Goal: Information Seeking & Learning: Compare options

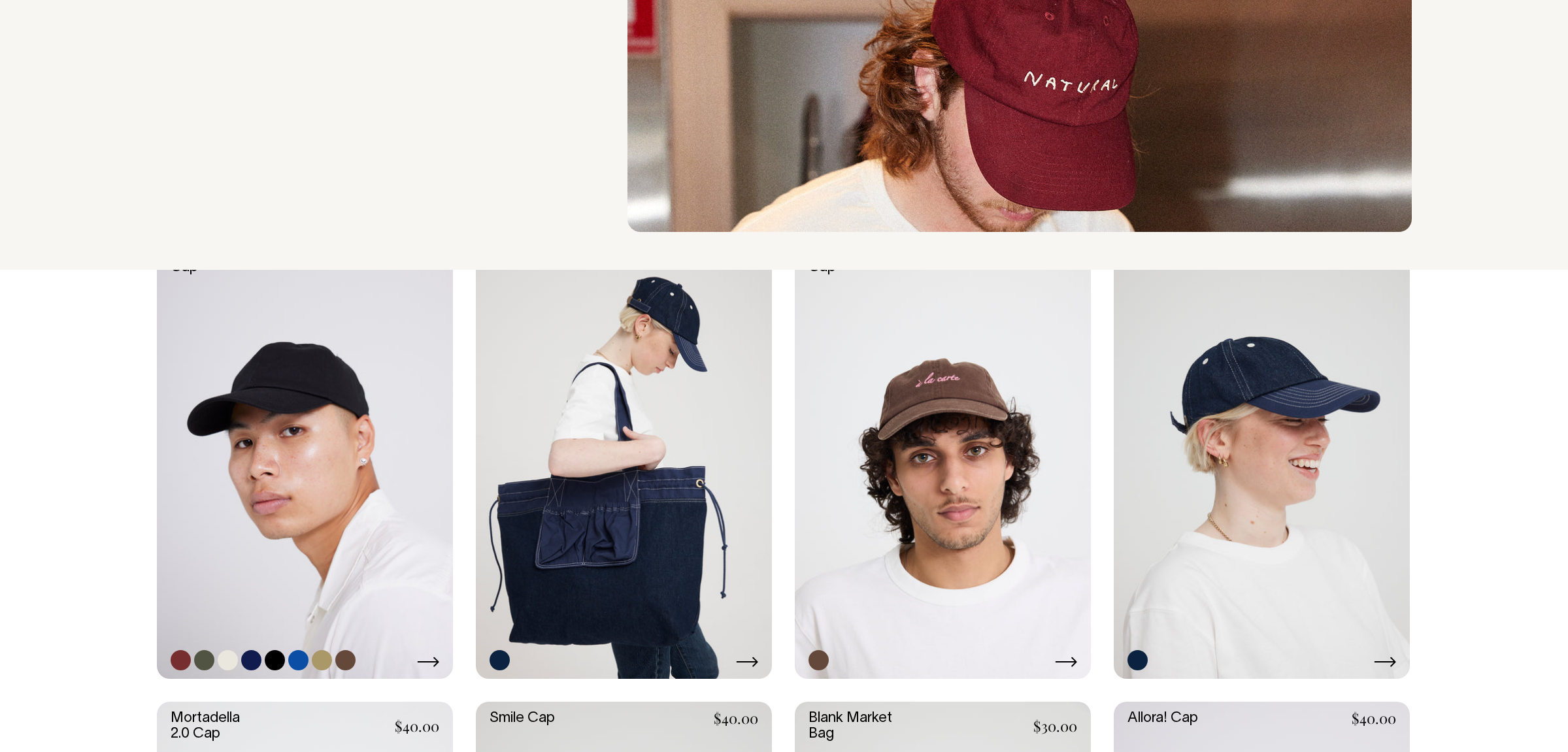
scroll to position [170, 0]
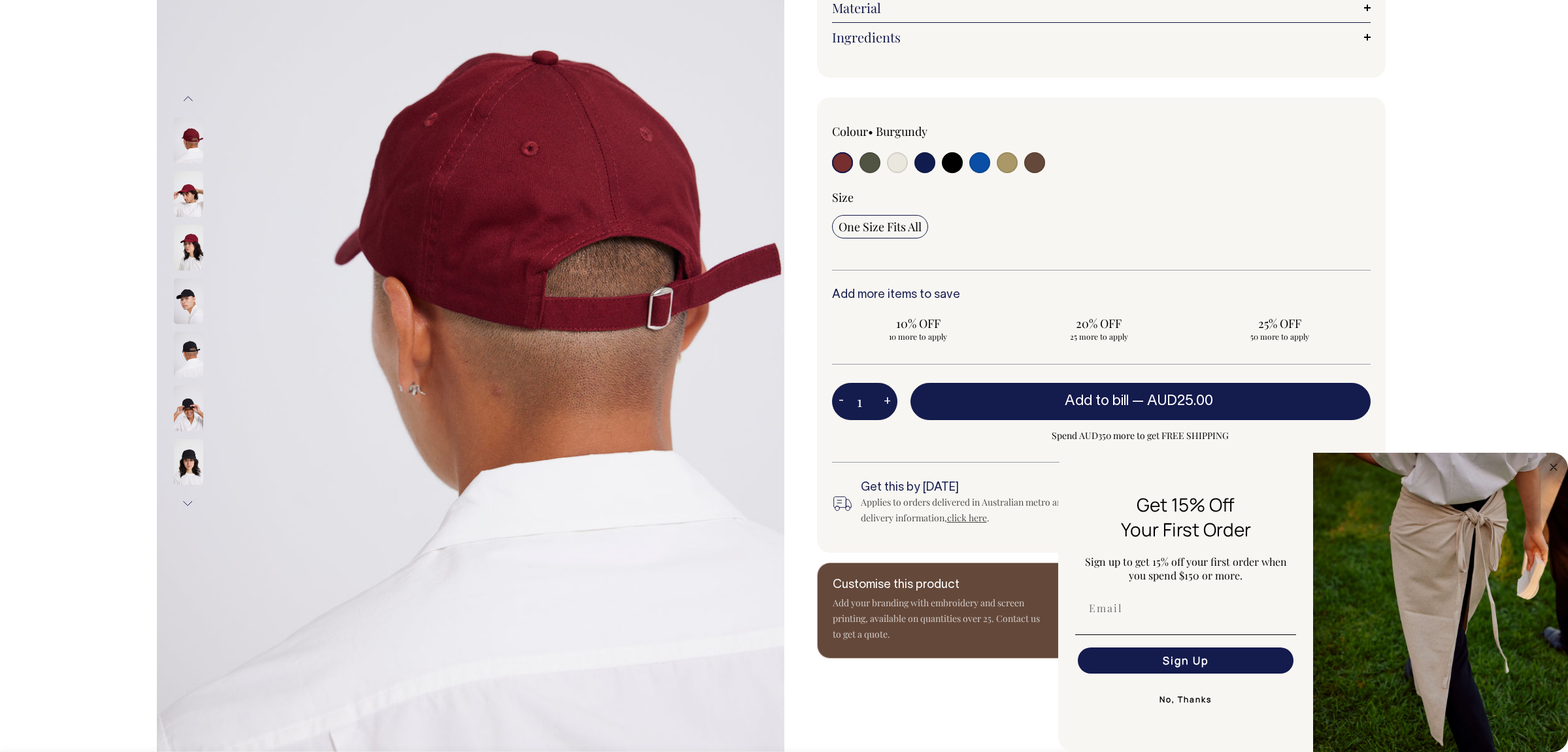
scroll to position [239, 0]
click at [868, 173] on input "radio" at bounding box center [870, 162] width 21 height 21
radio input "true"
select select "Olive"
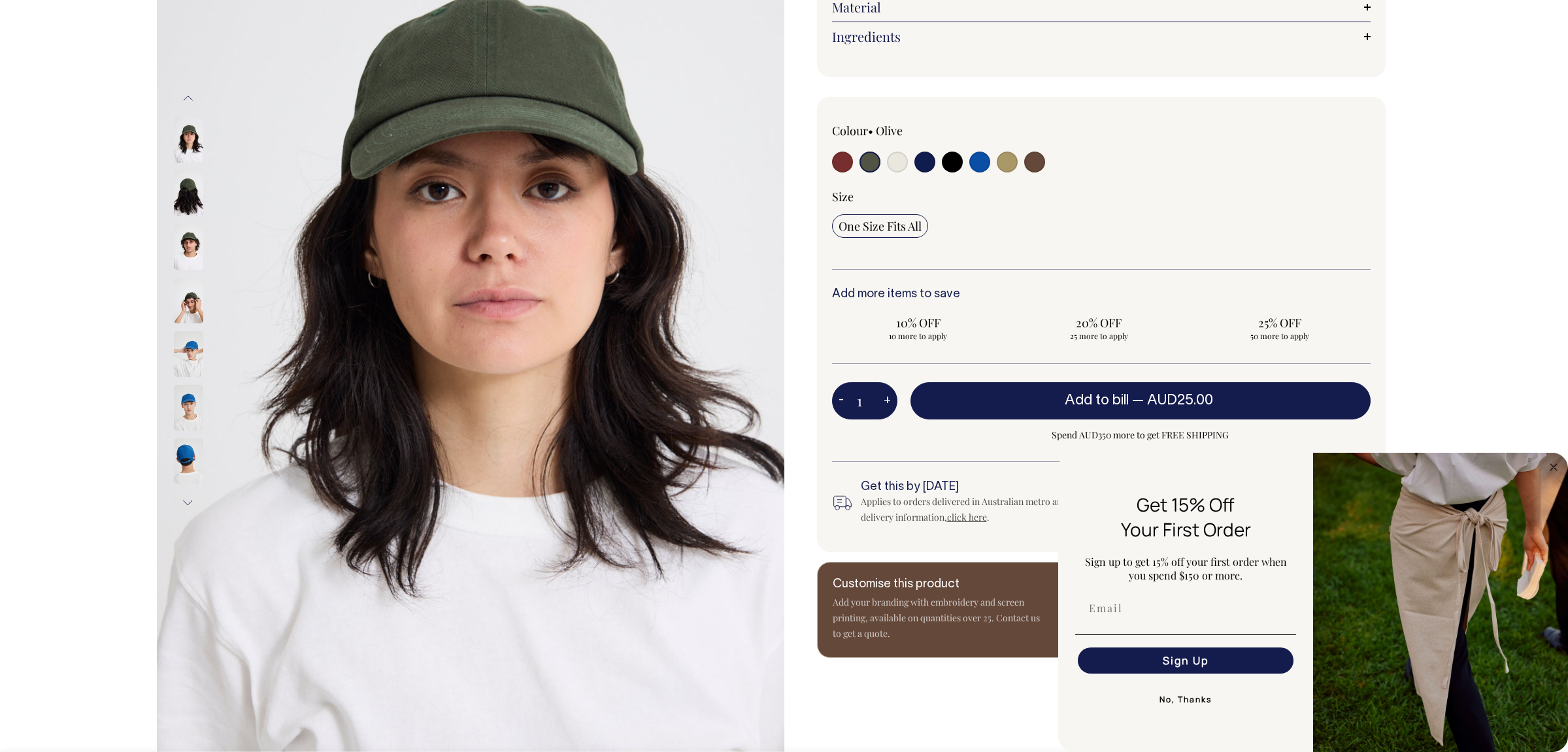
click at [899, 173] on input "radio" at bounding box center [897, 162] width 21 height 21
radio input "true"
select select "Natural"
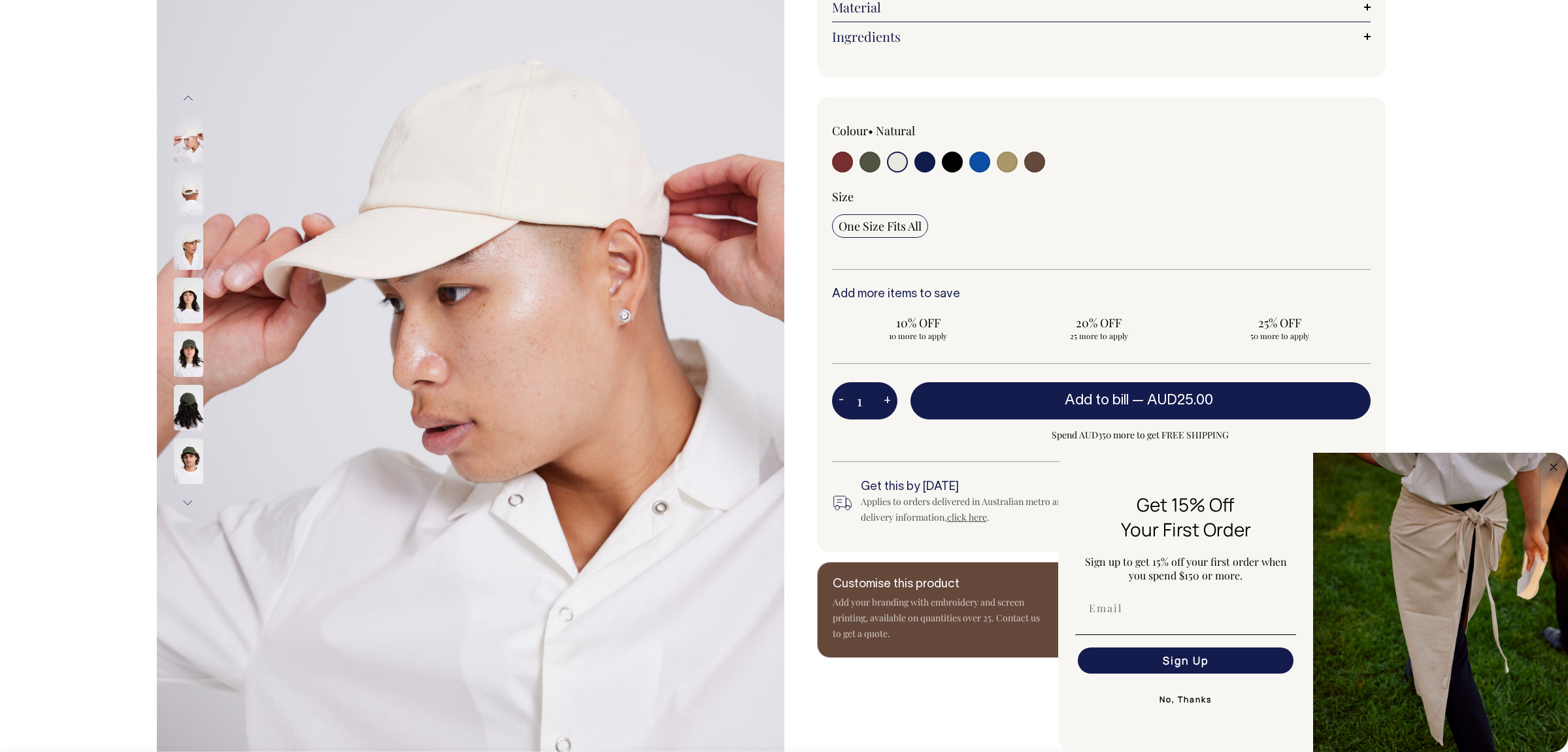
click at [918, 173] on input "radio" at bounding box center [924, 162] width 21 height 21
radio input "true"
select select "Dark Navy"
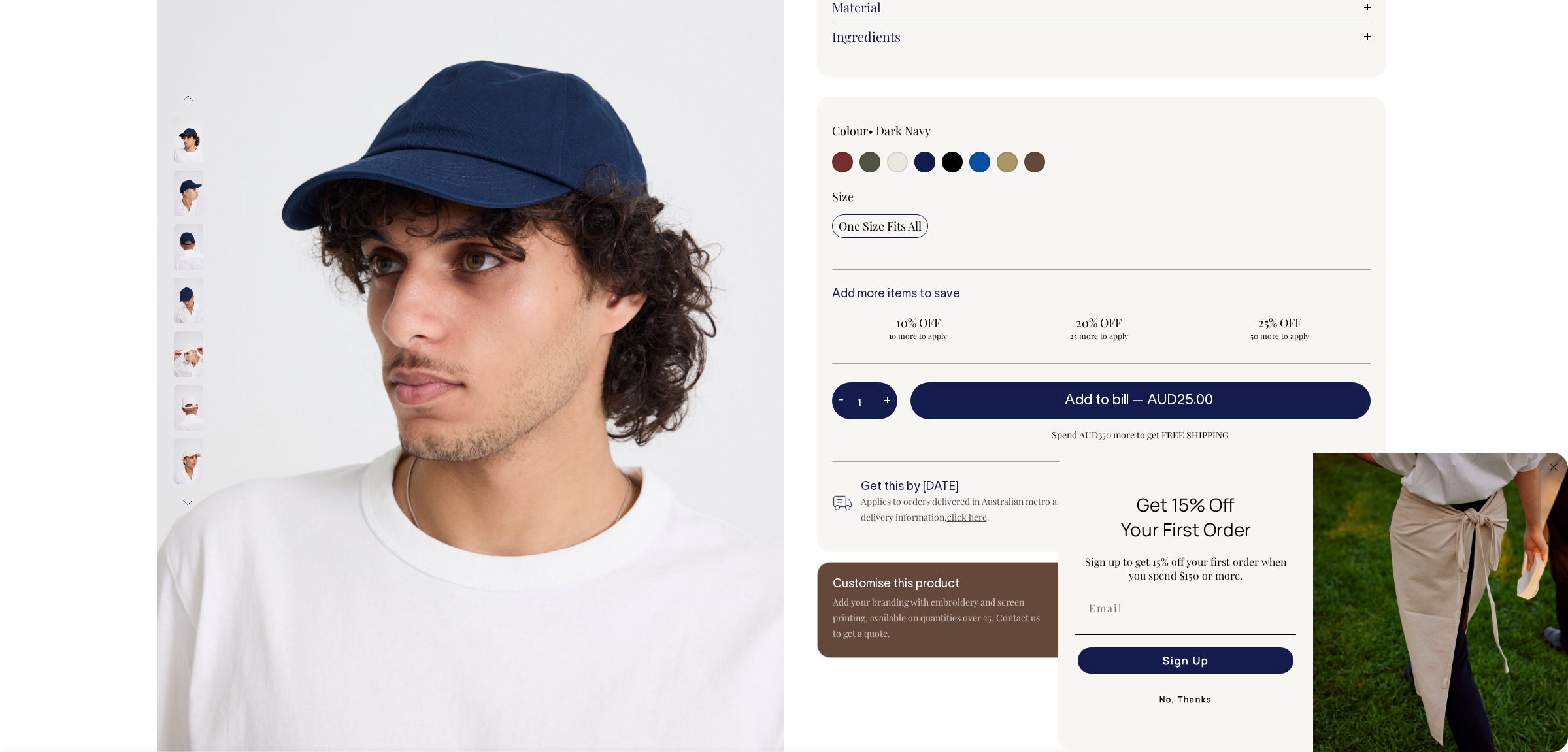
click at [945, 173] on input "radio" at bounding box center [952, 162] width 21 height 21
radio input "true"
select select "Black"
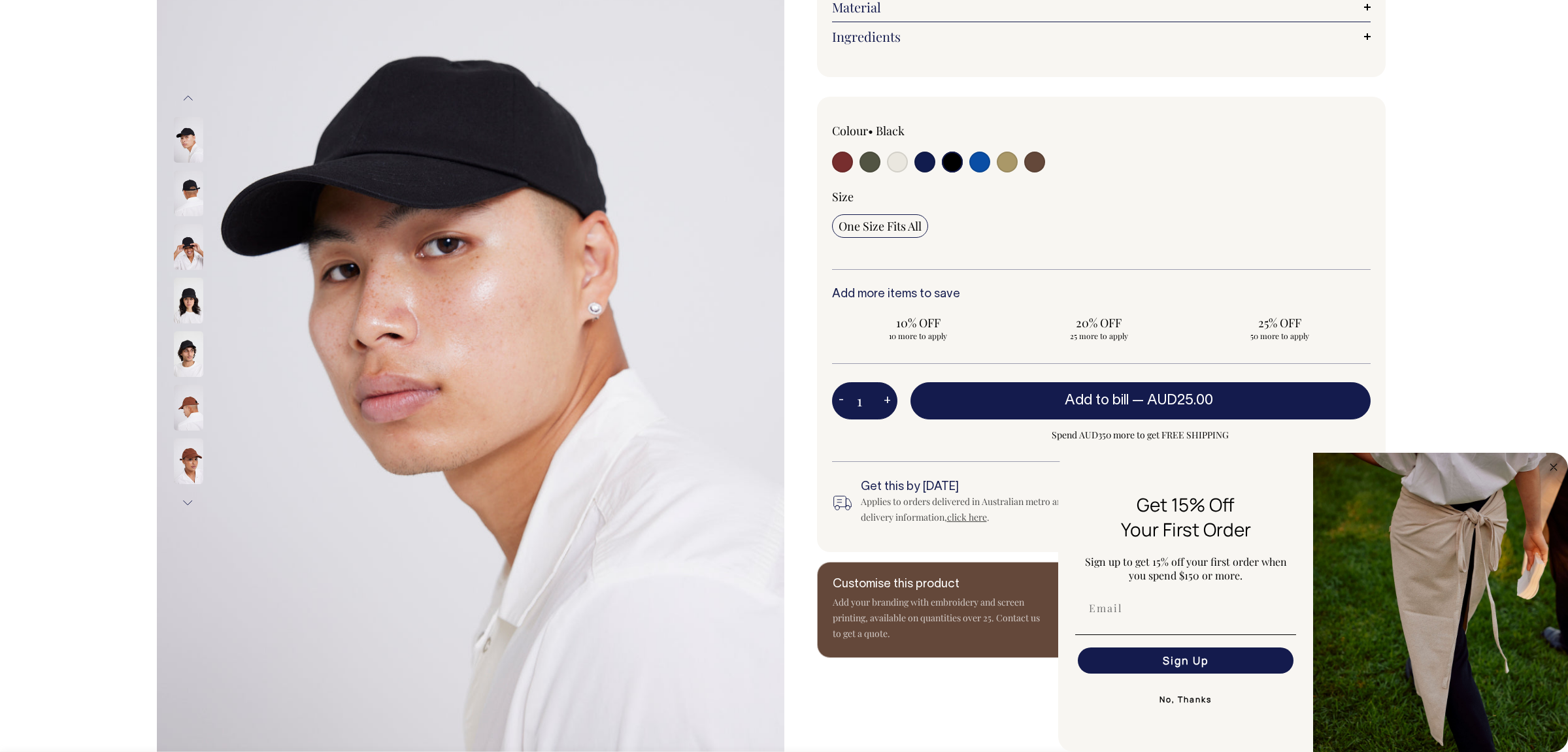
click at [979, 173] on input "radio" at bounding box center [980, 162] width 21 height 21
radio input "true"
select select "Worker Blue"
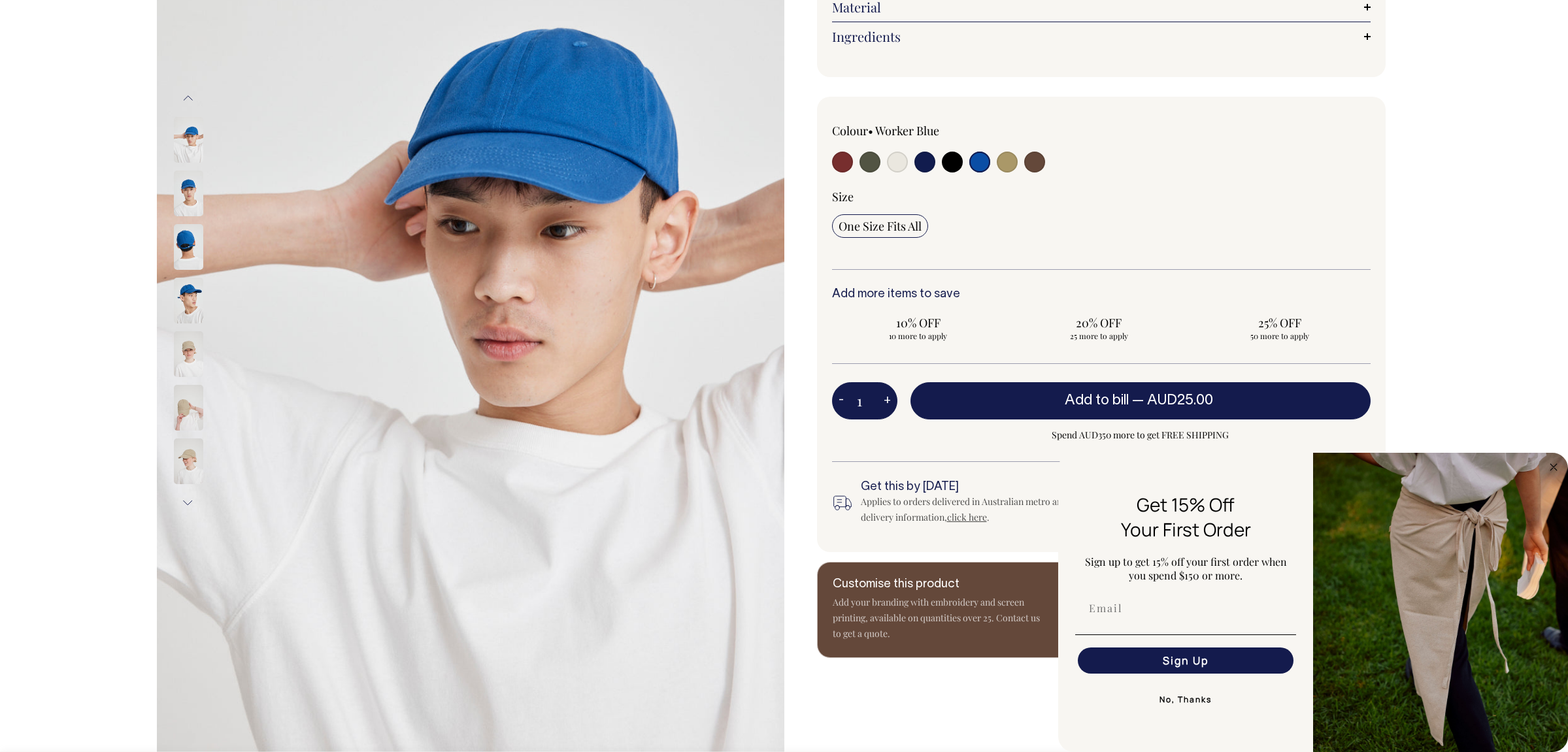
click at [1011, 173] on input "radio" at bounding box center [1006, 162] width 21 height 21
radio input "true"
select select "Washed Khaki"
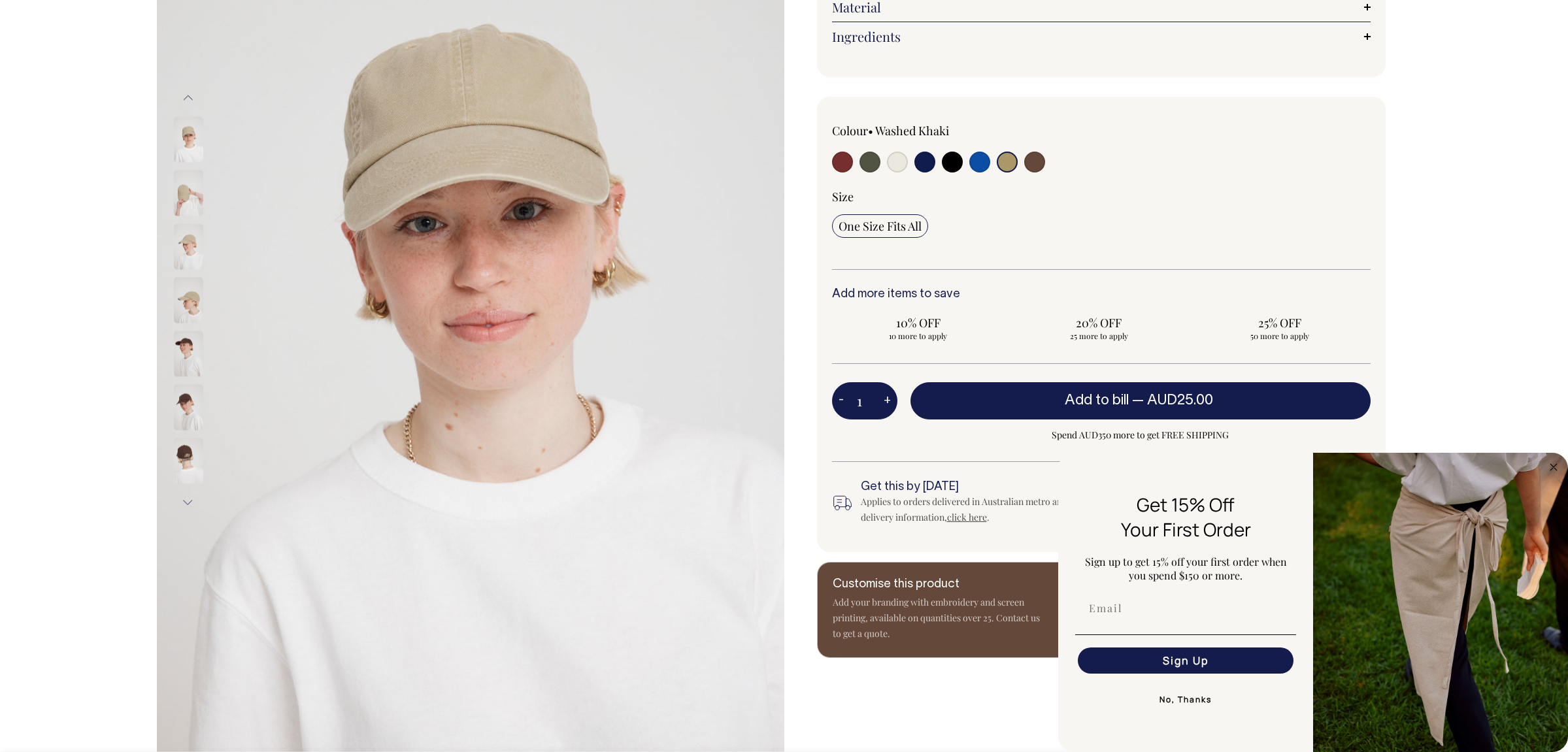
click at [1030, 173] on input "radio" at bounding box center [1034, 162] width 21 height 21
radio input "true"
select select "Espresso"
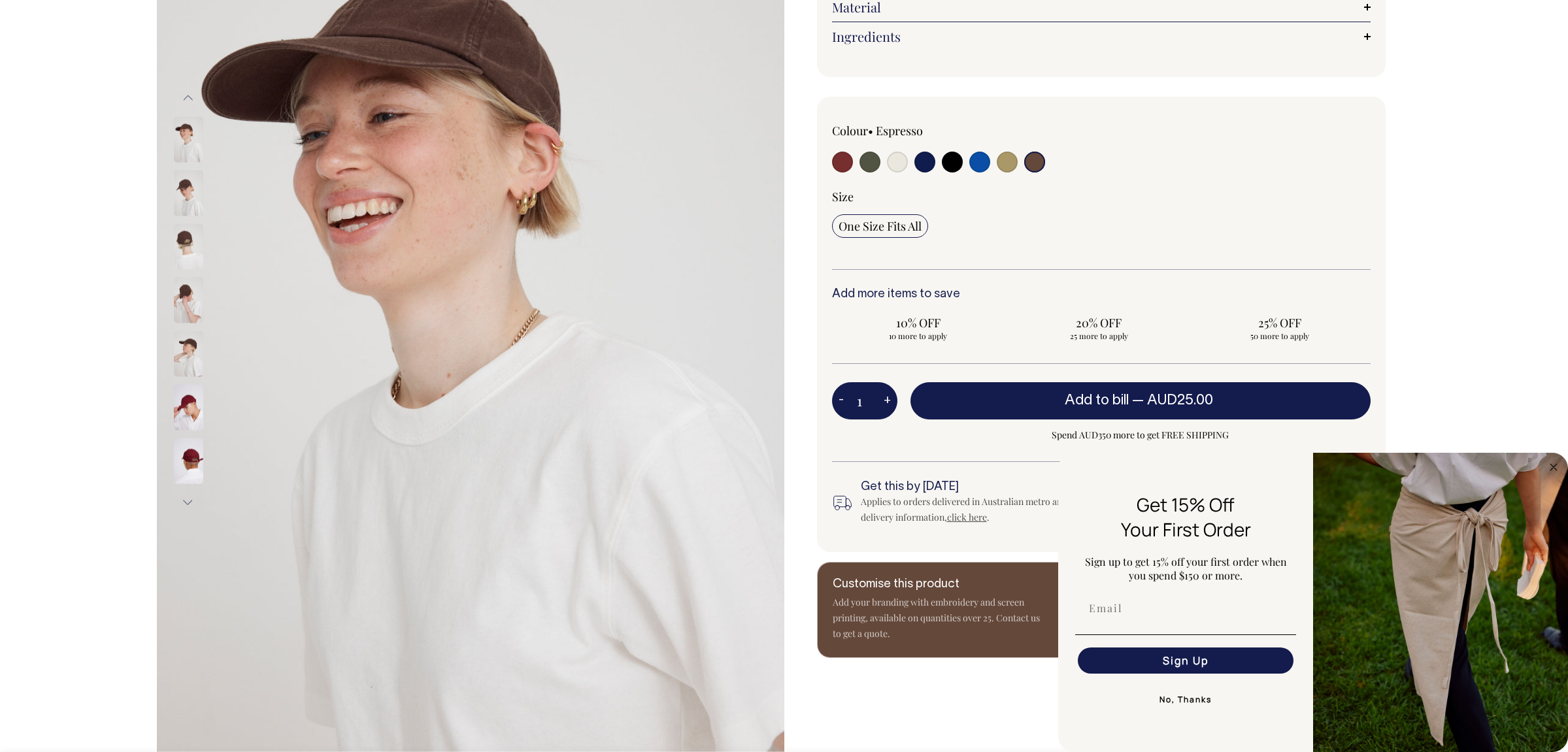
click at [841, 173] on input "radio" at bounding box center [842, 162] width 21 height 21
radio input "true"
select select "Burgundy"
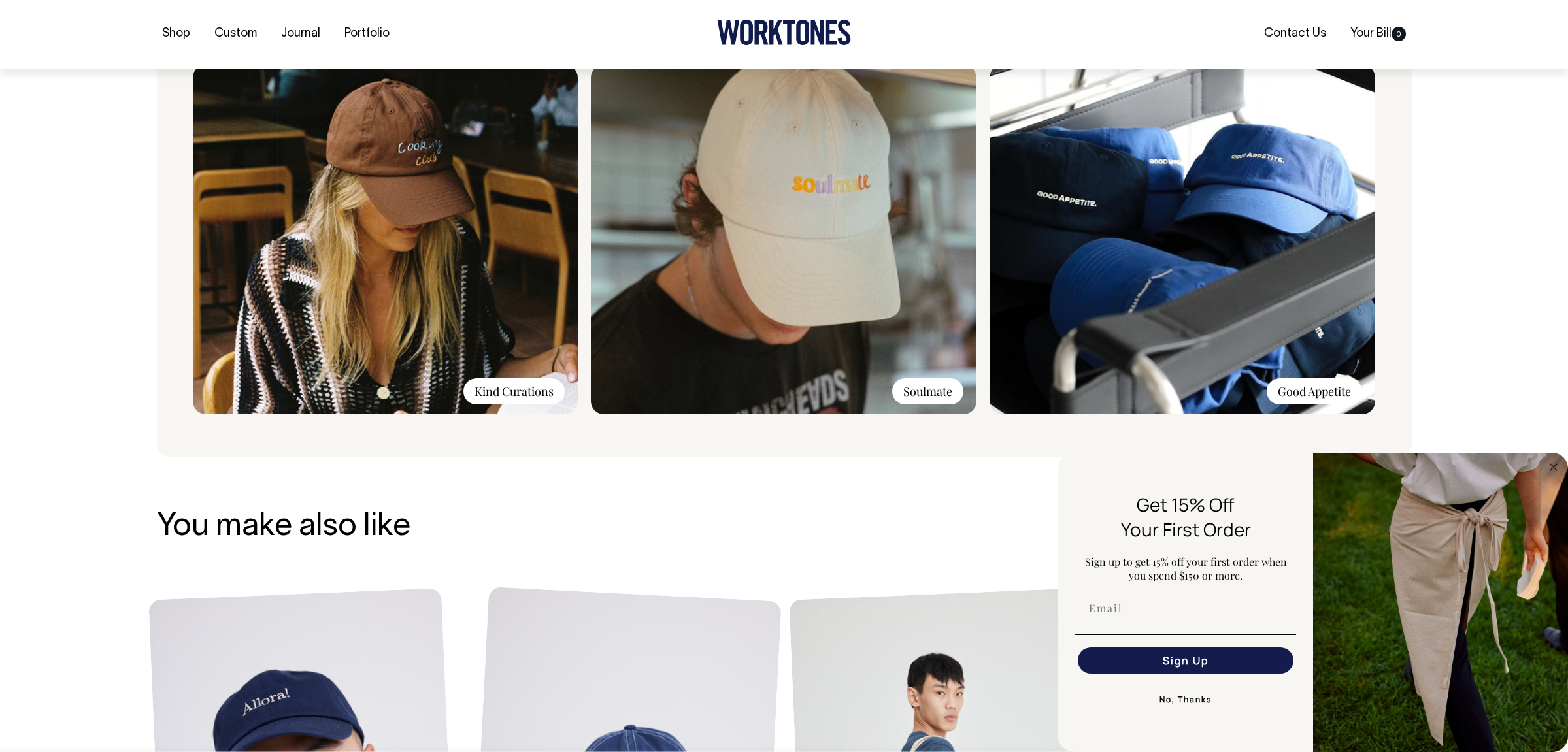
scroll to position [1094, 0]
click at [1555, 469] on icon "Close dialog" at bounding box center [1553, 467] width 6 height 6
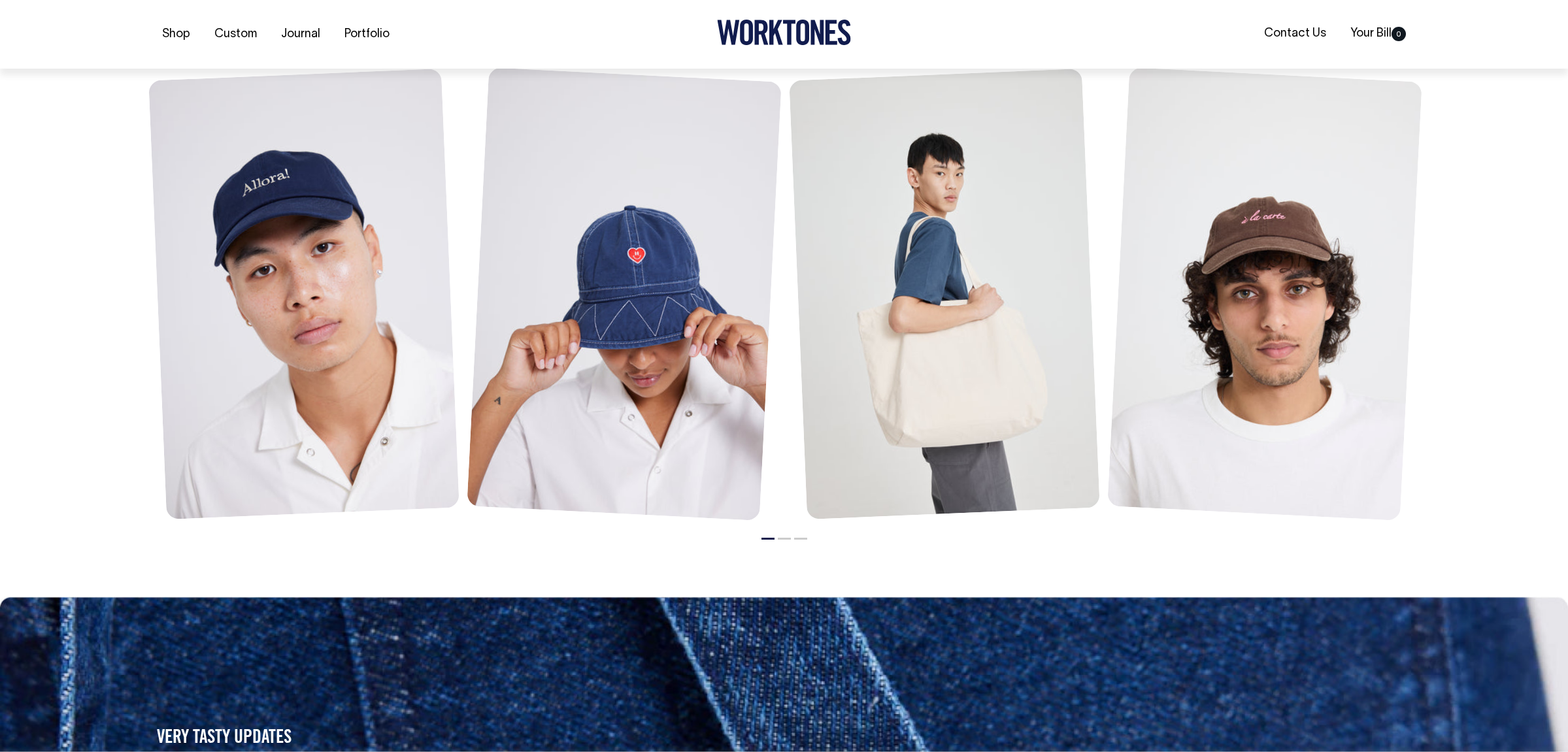
scroll to position [1614, 0]
